Goal: Information Seeking & Learning: Check status

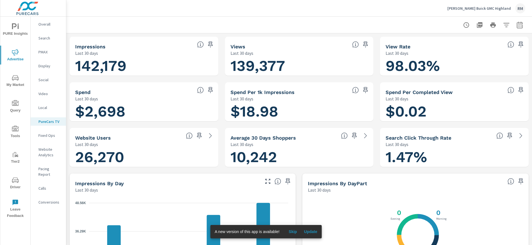
click at [292, 231] on span "Skip" at bounding box center [292, 231] width 13 height 5
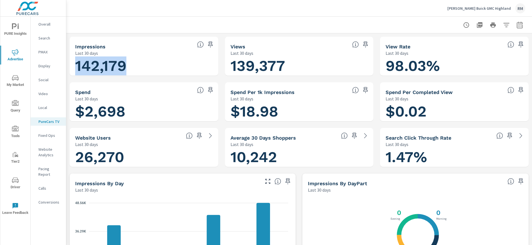
drag, startPoint x: 130, startPoint y: 64, endPoint x: 76, endPoint y: 65, distance: 54.0
click at [76, 65] on h1 "142,179" at bounding box center [143, 65] width 137 height 19
click at [252, 16] on div "[PERSON_NAME] Buick GMC Highland RM" at bounding box center [299, 8] width 452 height 16
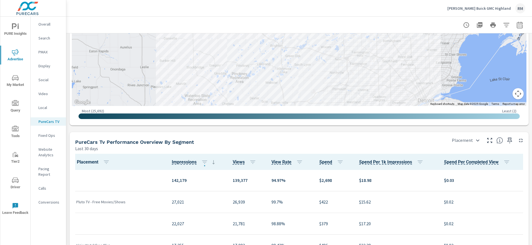
scroll to position [48, 0]
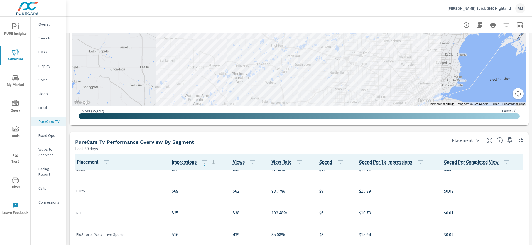
scroll to position [558, 0]
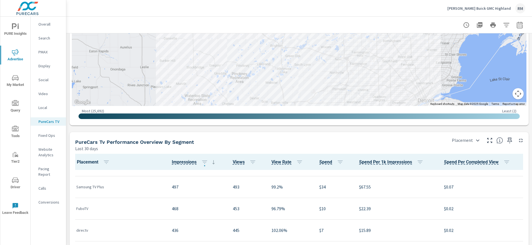
scroll to position [628, 0]
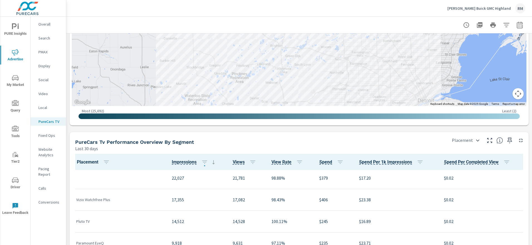
scroll to position [47, 0]
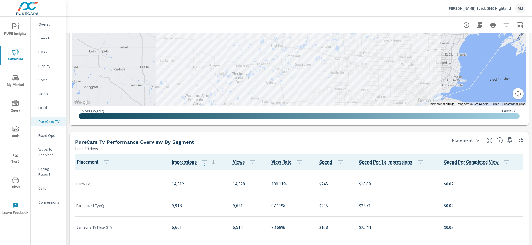
scroll to position [48, 0]
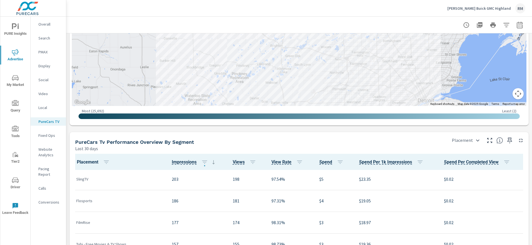
scroll to position [1061, 0]
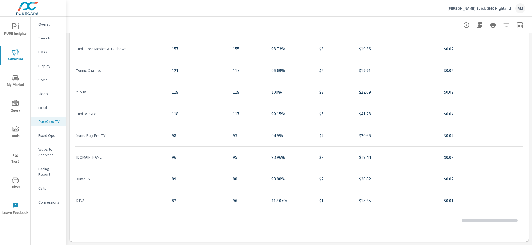
scroll to position [1065, 0]
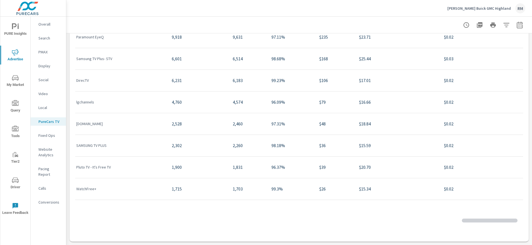
scroll to position [10, 0]
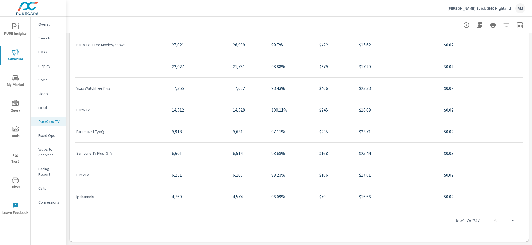
scroll to position [550, 0]
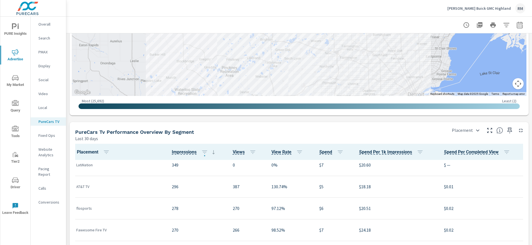
scroll to position [813, 0]
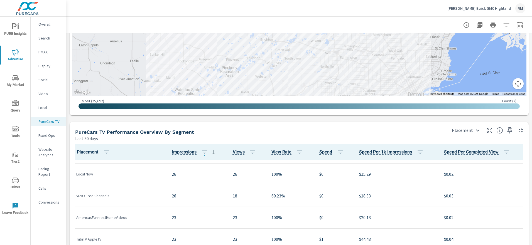
scroll to position [1366, 0]
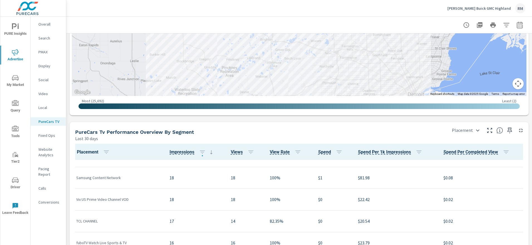
scroll to position [1280, 0]
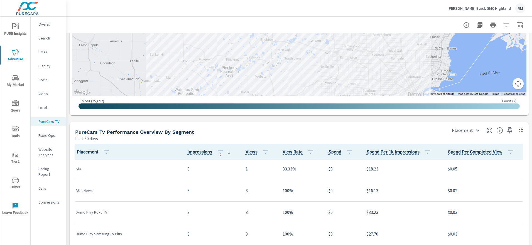
scroll to position [2051, 0]
click at [471, 8] on p "[PERSON_NAME] Buick GMC Highland" at bounding box center [478, 8] width 63 height 5
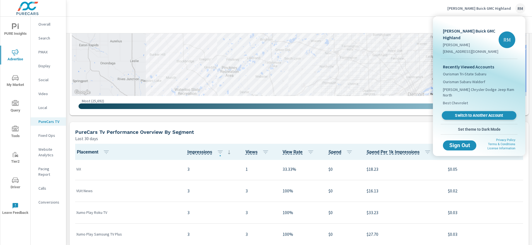
click at [487, 113] on span "Switch to Another Account" at bounding box center [479, 115] width 68 height 5
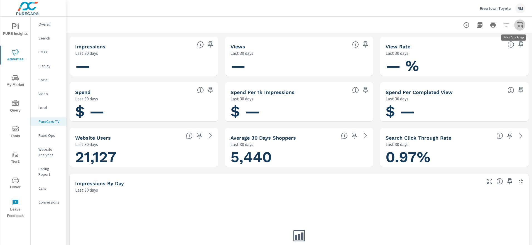
click at [516, 25] on icon "button" at bounding box center [519, 25] width 7 height 7
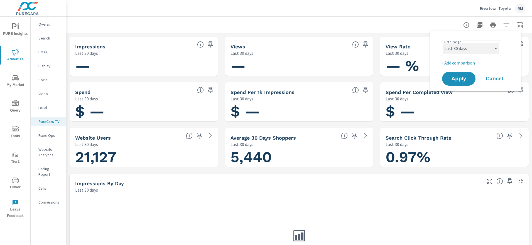
click at [482, 53] on select "Custom Yesterday Last week Last 7 days Last 14 days Last 30 days Last 45 days L…" at bounding box center [471, 48] width 56 height 11
click at [443, 43] on select "Custom Yesterday Last week Last 7 days Last 14 days Last 30 days Last 45 days L…" at bounding box center [471, 48] width 56 height 11
select select "Last 180 days"
click at [458, 78] on span "Apply" at bounding box center [458, 78] width 23 height 5
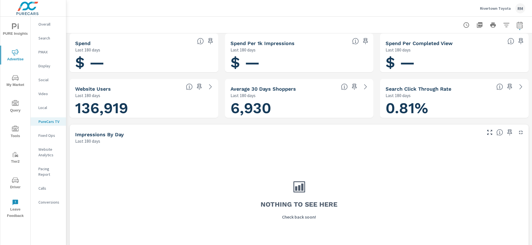
scroll to position [23, 0]
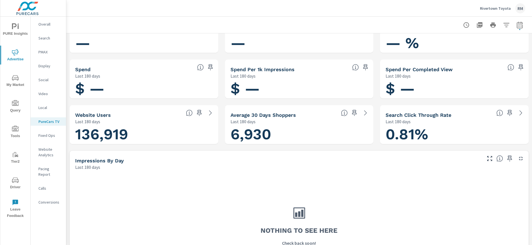
click at [502, 10] on p "Rivertown Toyota" at bounding box center [495, 8] width 31 height 5
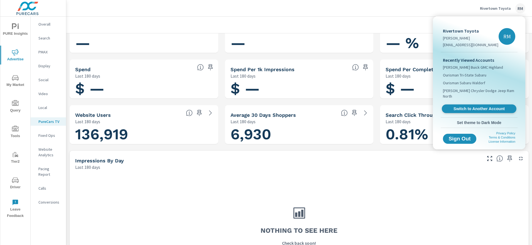
click at [476, 105] on link "Switch to Another Account" at bounding box center [479, 109] width 75 height 9
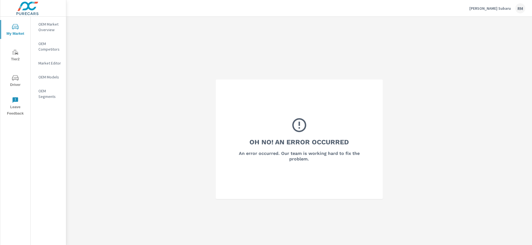
click at [494, 8] on p "Bill Kolb Jr. Subaru" at bounding box center [489, 8] width 41 height 5
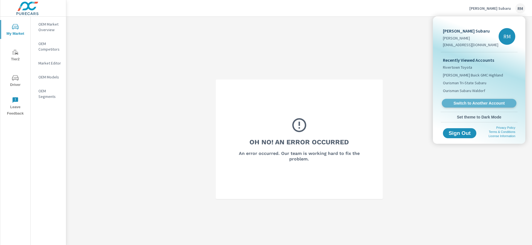
click at [470, 102] on span "Switch to Another Account" at bounding box center [479, 103] width 68 height 5
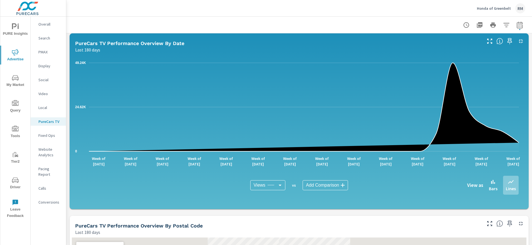
scroll to position [345, 0]
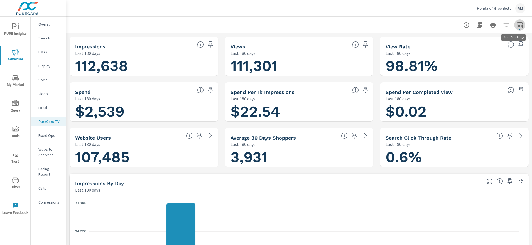
click at [518, 28] on button "button" at bounding box center [519, 24] width 11 height 11
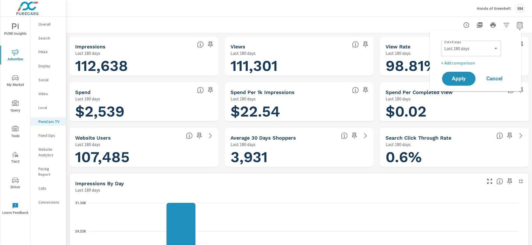
click at [466, 57] on div "Date Range Custom Yesterday Last week Last 7 days Last 14 days Last 30 days Las…" at bounding box center [476, 52] width 71 height 28
click at [469, 43] on select "Custom Yesterday Last week Last 7 days Last 14 days Last 30 days Last 45 days L…" at bounding box center [471, 48] width 56 height 11
click at [443, 43] on select "Custom Yesterday Last week Last 7 days Last 14 days Last 30 days Last 45 days L…" at bounding box center [471, 48] width 56 height 11
select select "Last 30 days"
click at [463, 85] on button "Apply" at bounding box center [458, 79] width 35 height 14
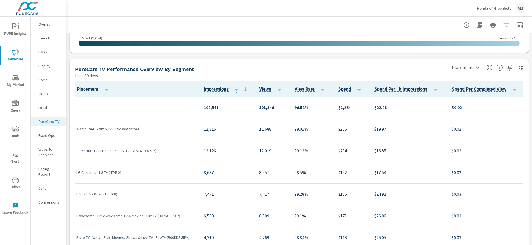
scroll to position [747, 0]
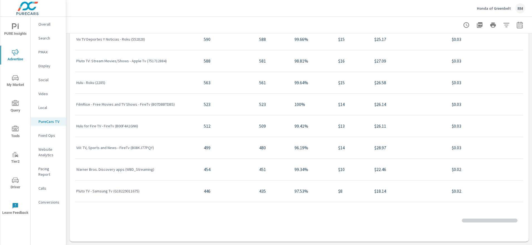
scroll to position [639, 0]
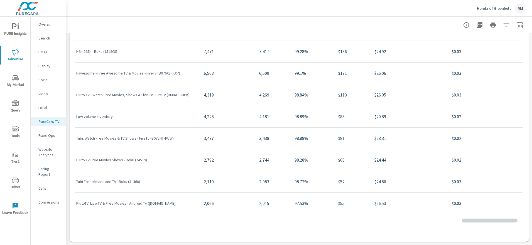
scroll to position [27, 0]
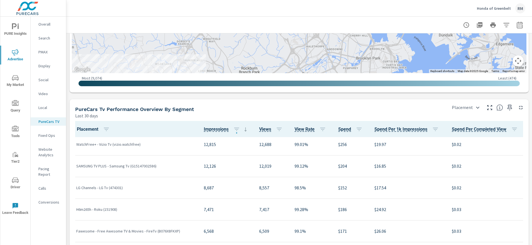
scroll to position [31, 0]
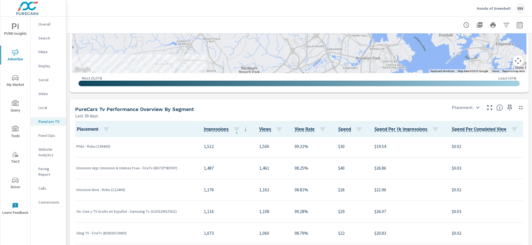
scroll to position [358, 0]
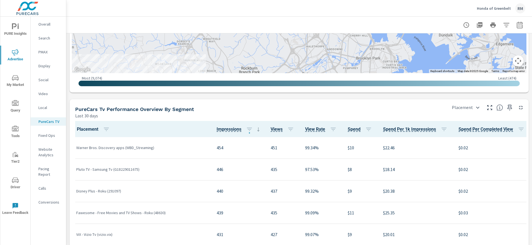
scroll to position [717, 0]
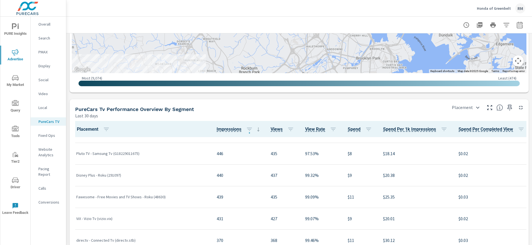
scroll to position [741, 0]
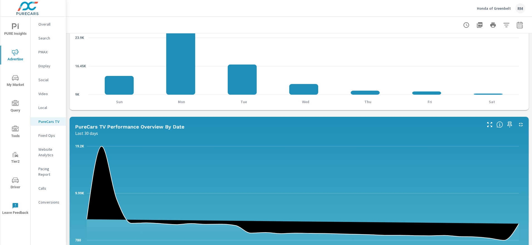
scroll to position [134, 0]
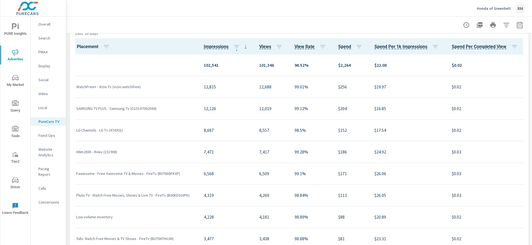
scroll to position [1, 0]
drag, startPoint x: 156, startPoint y: 87, endPoint x: 125, endPoint y: 100, distance: 33.4
click at [123, 93] on div "WatchFree+ - Vizio Tv (vizio.watchfree)" at bounding box center [135, 85] width 119 height 17
click at [125, 107] on p "SAMSUNG TV PLUS - Samsung Tv (G15147002586)" at bounding box center [135, 108] width 119 height 6
click at [178, 108] on p "SAMSUNG TV PLUS - Samsung Tv (G15147002586)" at bounding box center [135, 108] width 119 height 6
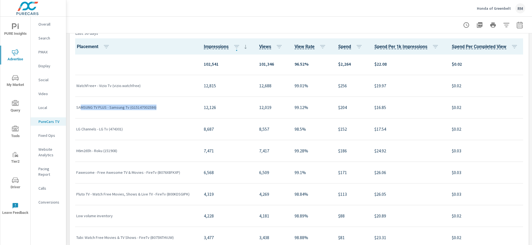
drag, startPoint x: 170, startPoint y: 108, endPoint x: 82, endPoint y: 110, distance: 88.5
click at [82, 110] on div "SAMSUNG TV PLUS - Samsung Tv (G15147002586)" at bounding box center [135, 107] width 119 height 17
click at [81, 110] on p "SAMSUNG TV PLUS - Samsung Tv (G15147002586)" at bounding box center [135, 108] width 119 height 6
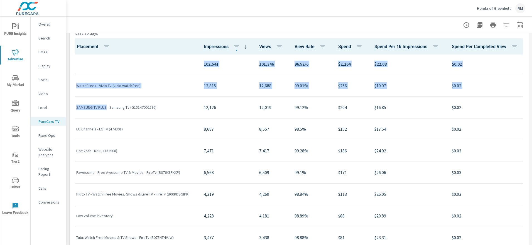
drag, startPoint x: 107, startPoint y: 107, endPoint x: 75, endPoint y: 106, distance: 32.0
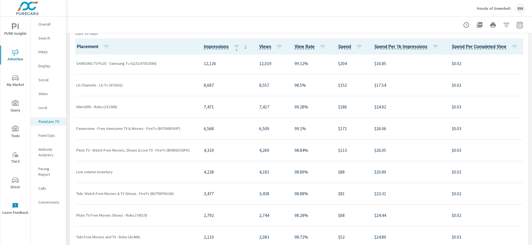
scroll to position [49, 0]
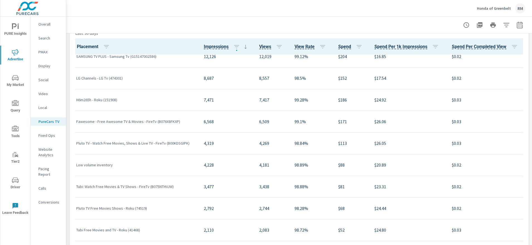
scroll to position [55, 0]
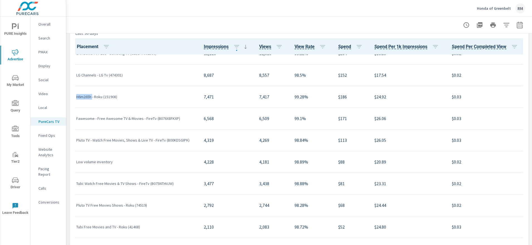
drag, startPoint x: 93, startPoint y: 98, endPoint x: 76, endPoint y: 97, distance: 17.3
click at [76, 97] on td "H6m265h - Roku (151908)" at bounding box center [135, 97] width 127 height 22
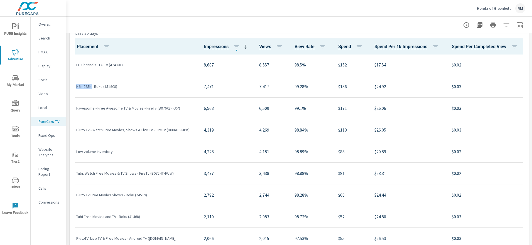
scroll to position [73, 0]
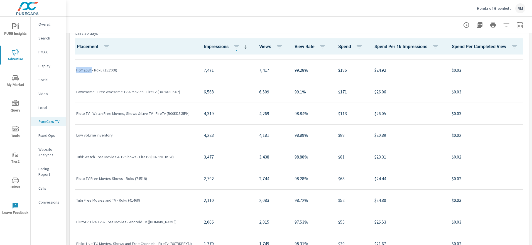
scroll to position [82, 0]
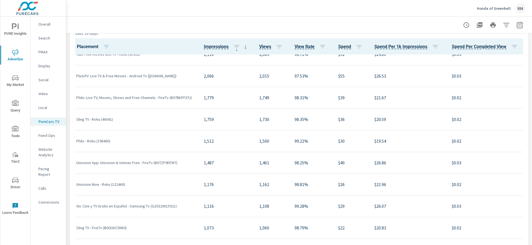
scroll to position [228, 0]
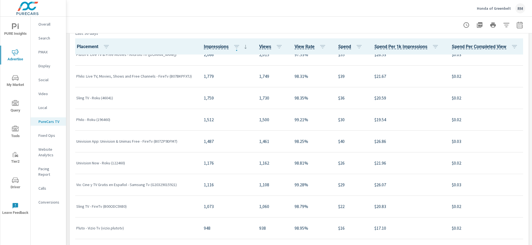
scroll to position [253, 0]
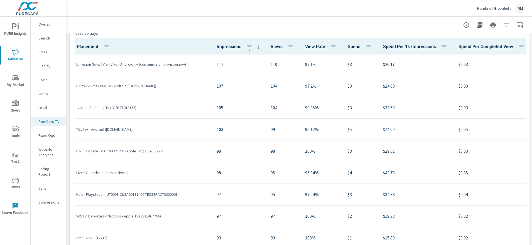
scroll to position [332, 0]
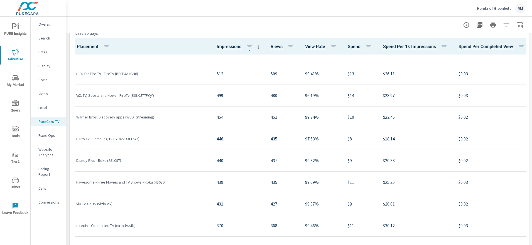
scroll to position [0, 0]
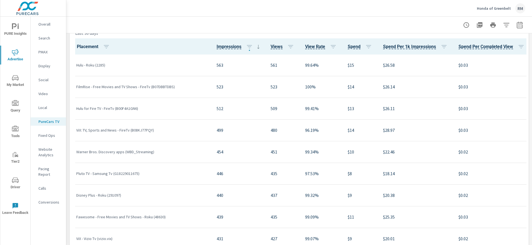
scroll to position [349, 0]
